Goal: Information Seeking & Learning: Understand process/instructions

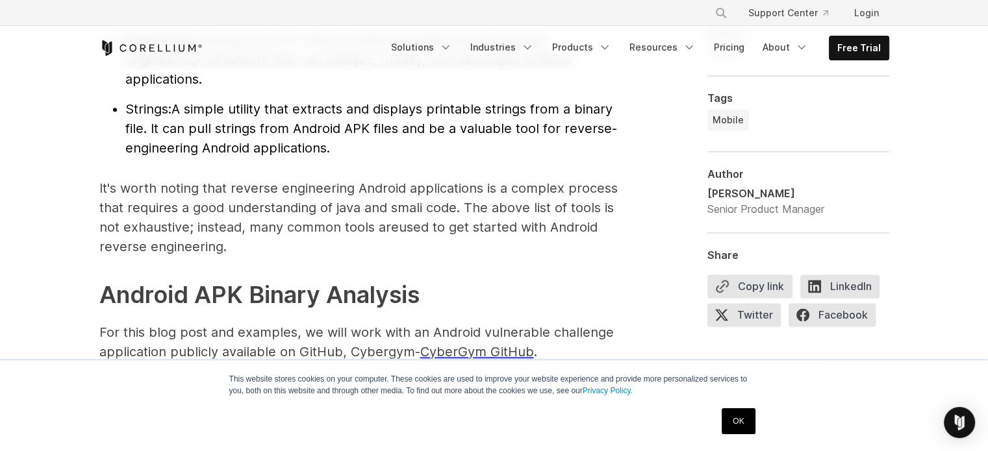
drag, startPoint x: 166, startPoint y: 302, endPoint x: 355, endPoint y: 320, distance: 189.3
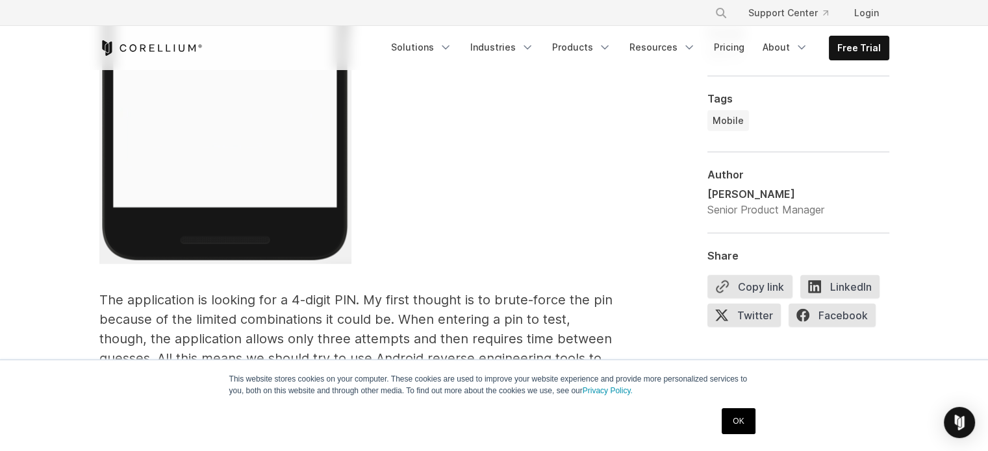
scroll to position [2774, 0]
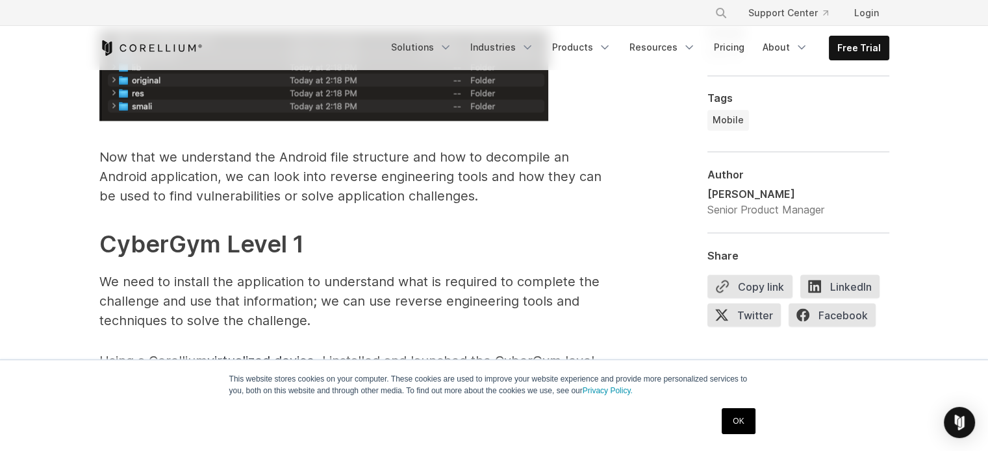
scroll to position [1907, 0]
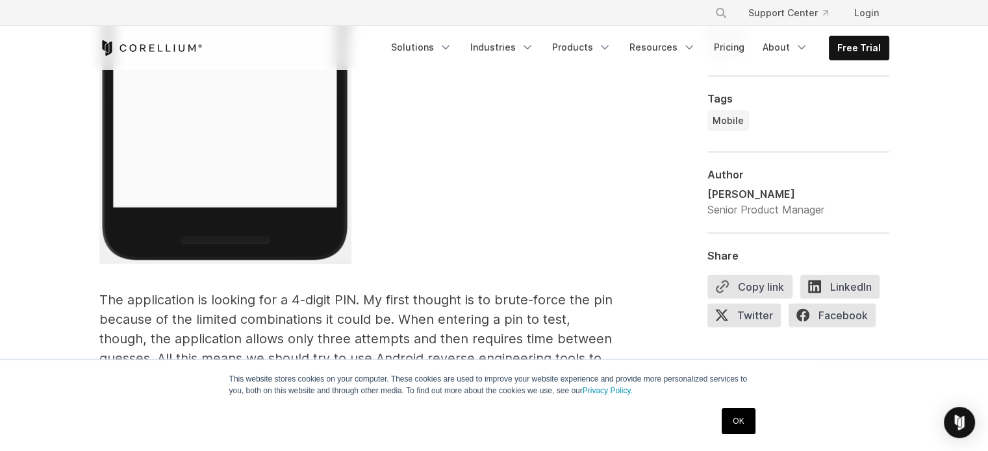
scroll to position [2774, 0]
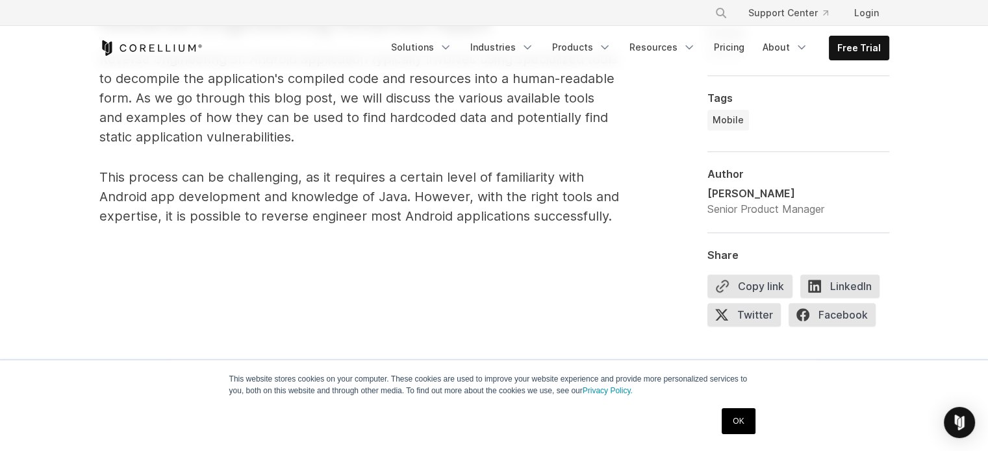
scroll to position [0, 0]
